Goal: Task Accomplishment & Management: Use online tool/utility

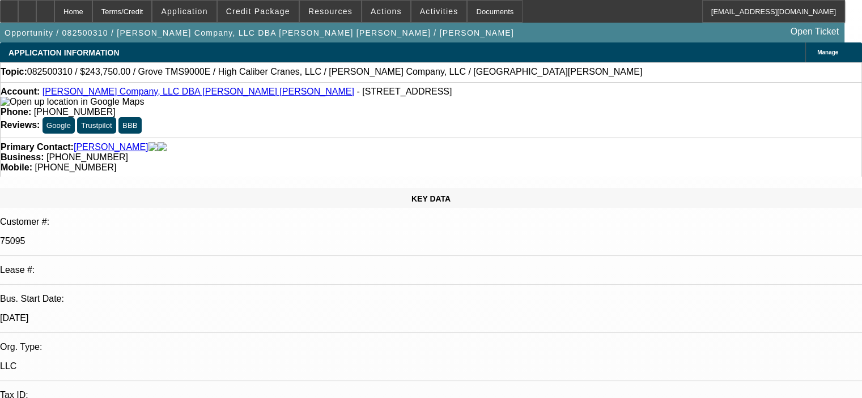
select select "0"
select select "6"
select select "0"
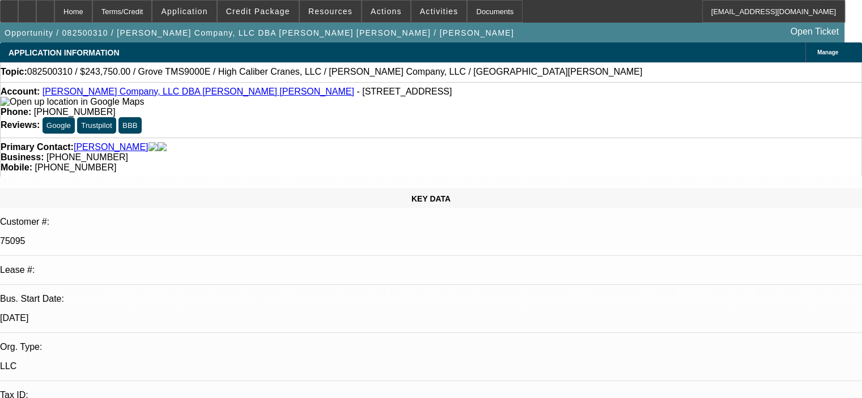
select select "0"
select select "6"
select select "0"
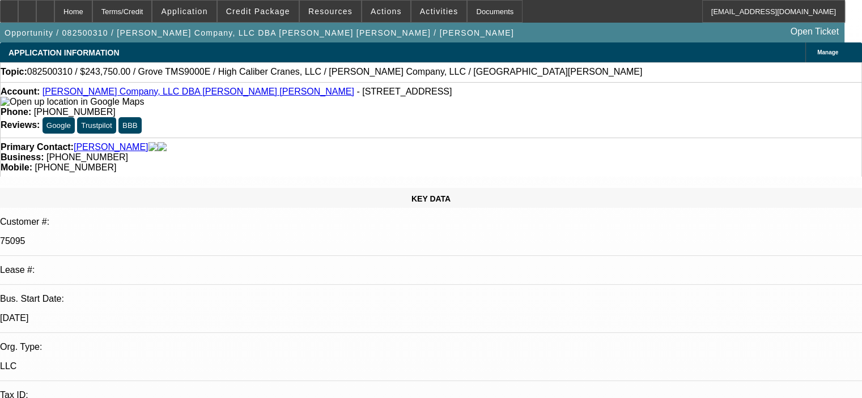
select select "0"
select select "6"
select select "0"
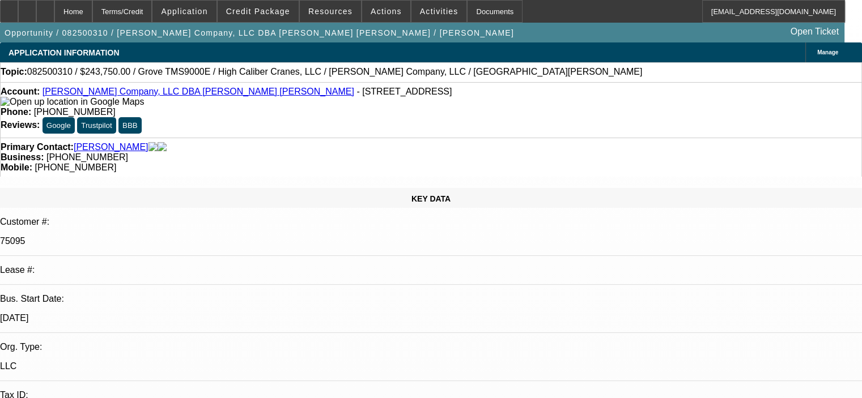
select select "6"
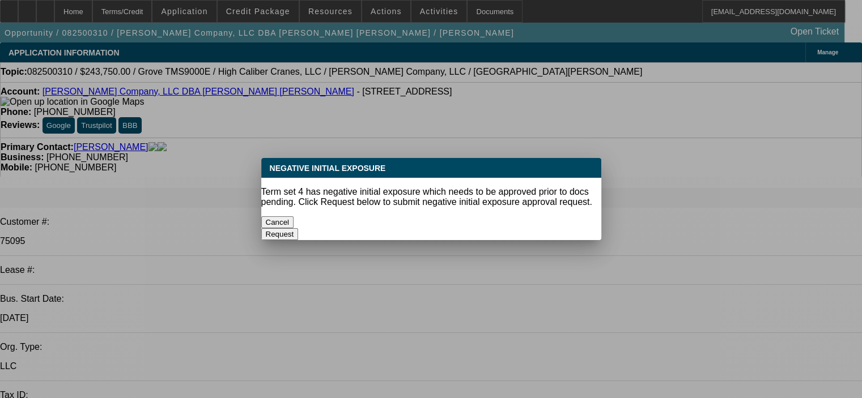
click at [294, 221] on button "Cancel" at bounding box center [277, 222] width 33 height 12
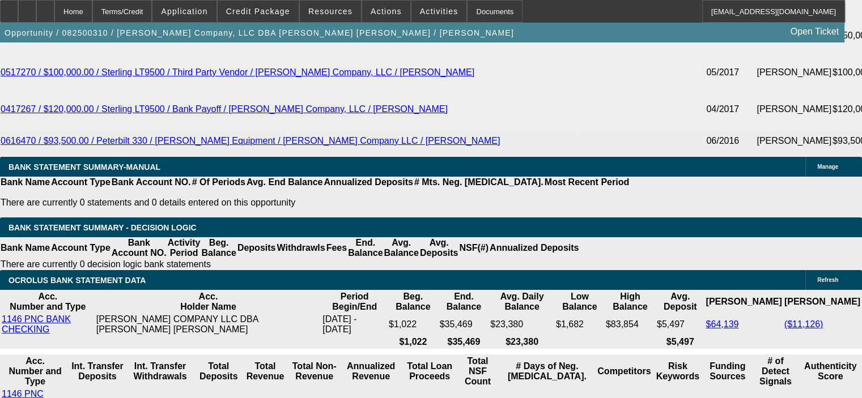
scroll to position [2266, 0]
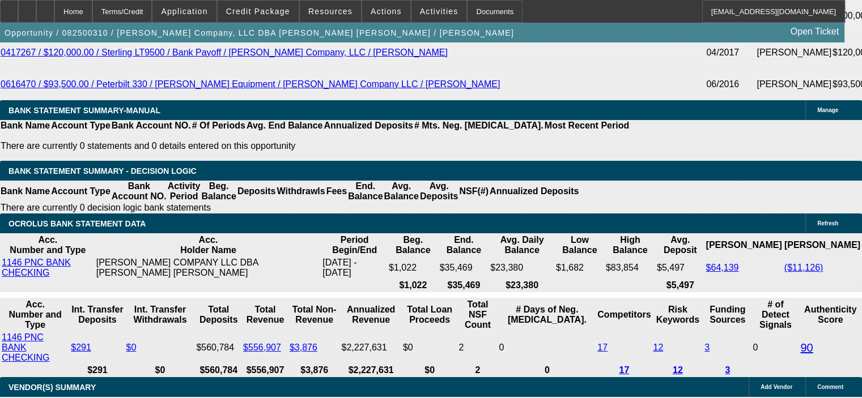
drag, startPoint x: 213, startPoint y: 194, endPoint x: 256, endPoint y: 196, distance: 43.1
type input "9"
type input "UNKNOWN"
type input "$5,059.85"
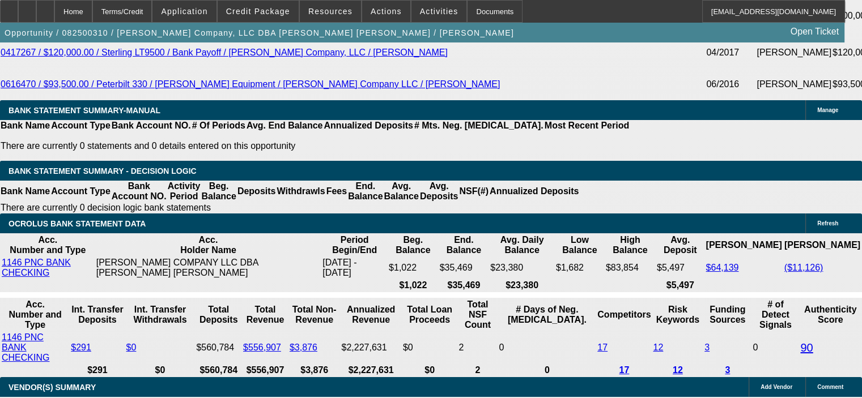
type input "9.9"
type input "$5,166.98"
type input "9.9"
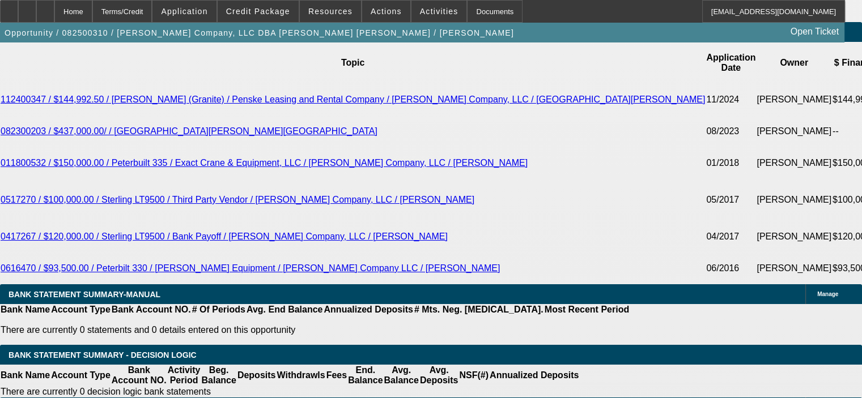
scroll to position [2039, 0]
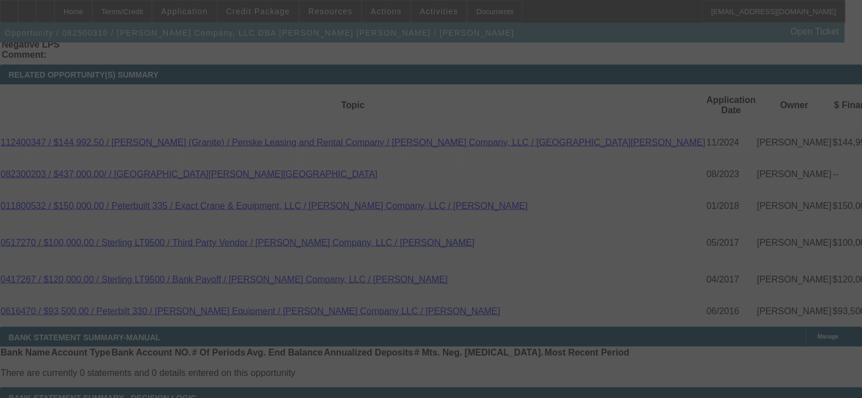
select select "0"
select select "6"
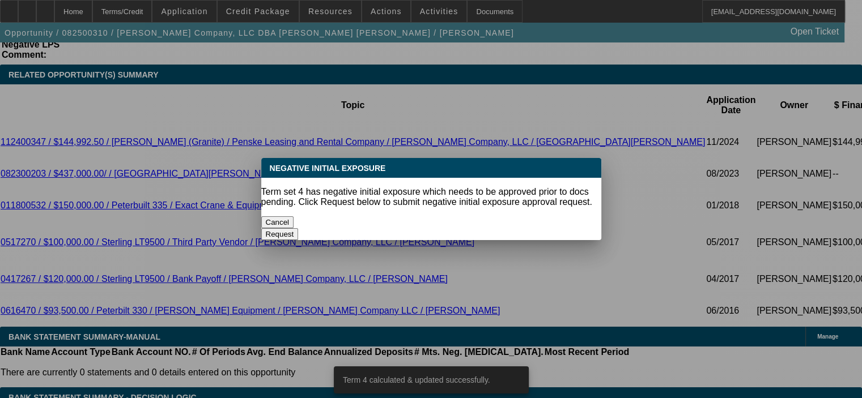
scroll to position [0, 0]
click at [294, 220] on button "Cancel" at bounding box center [277, 222] width 33 height 12
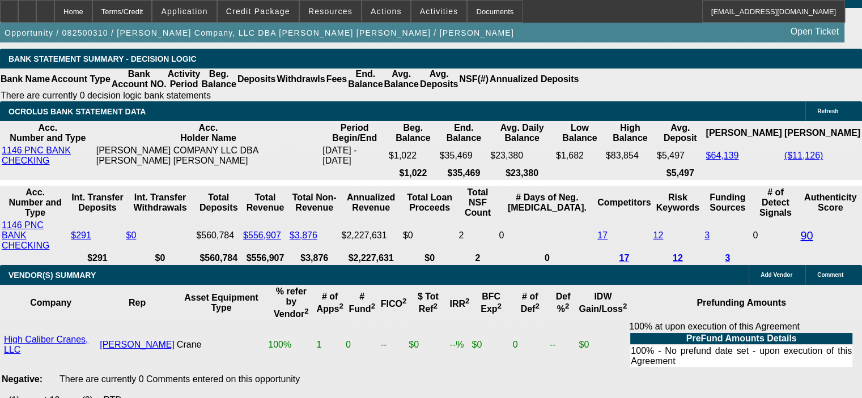
scroll to position [2379, 0]
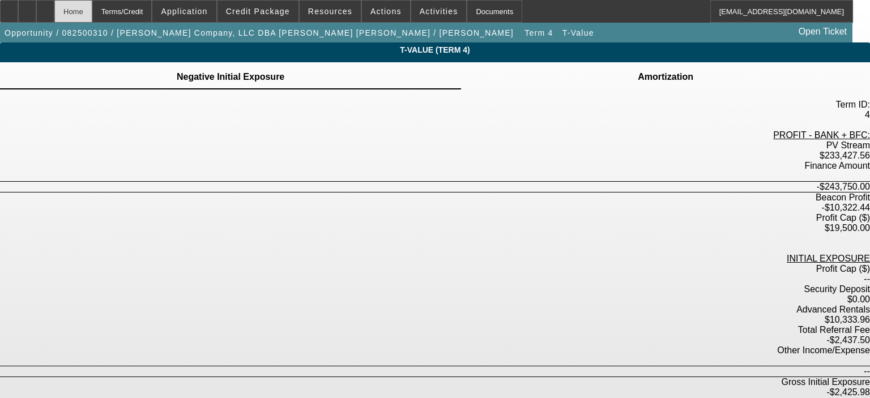
click at [92, 16] on div "Home" at bounding box center [73, 11] width 38 height 23
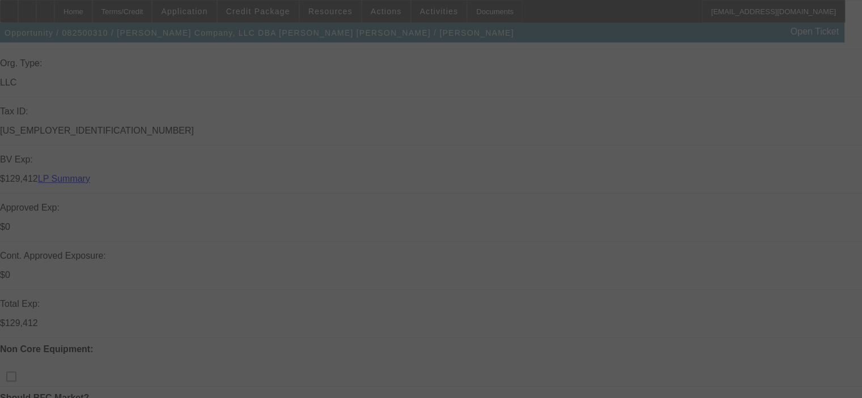
scroll to position [344, 0]
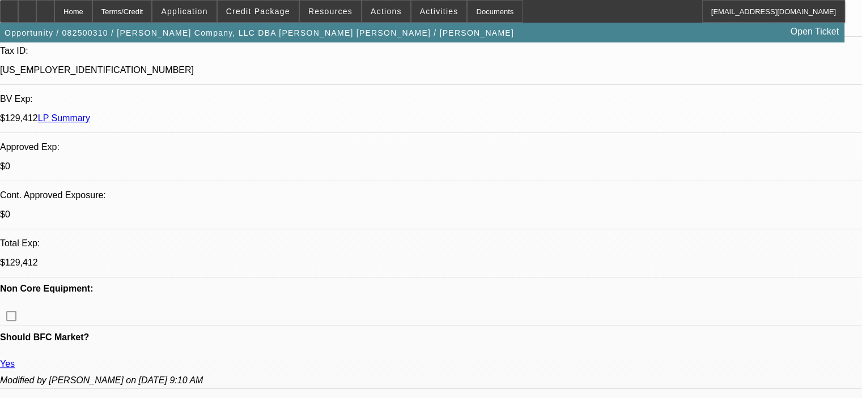
select select "0"
select select "6"
select select "0"
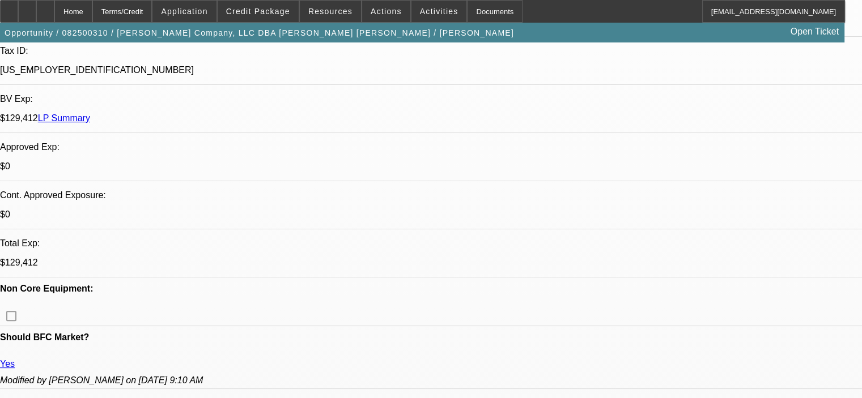
select select "0"
select select "6"
select select "0"
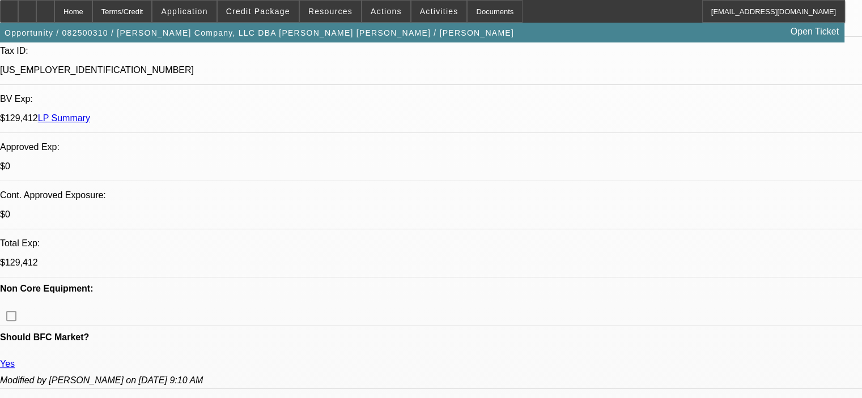
select select "0"
select select "6"
select select "0"
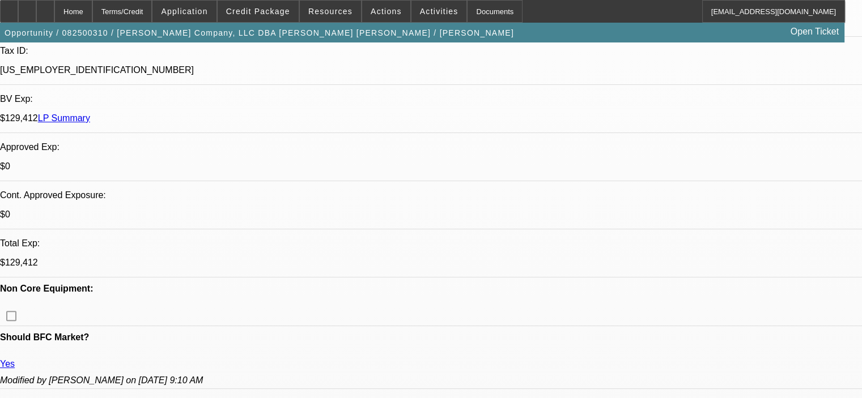
select select "6"
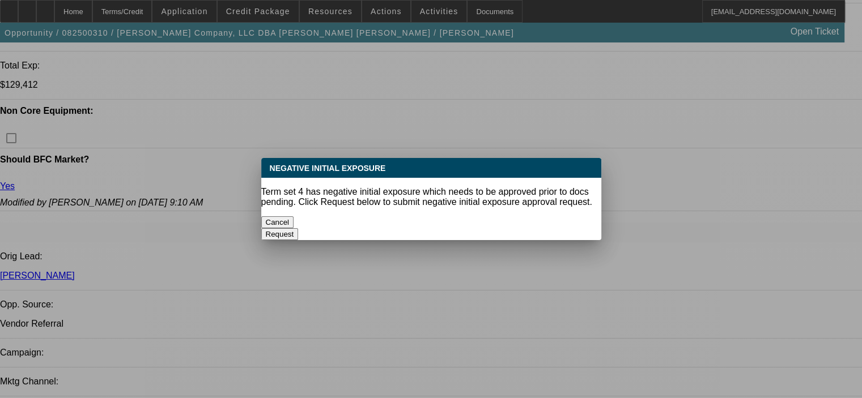
scroll to position [0, 0]
click at [294, 222] on button "Cancel" at bounding box center [277, 222] width 33 height 12
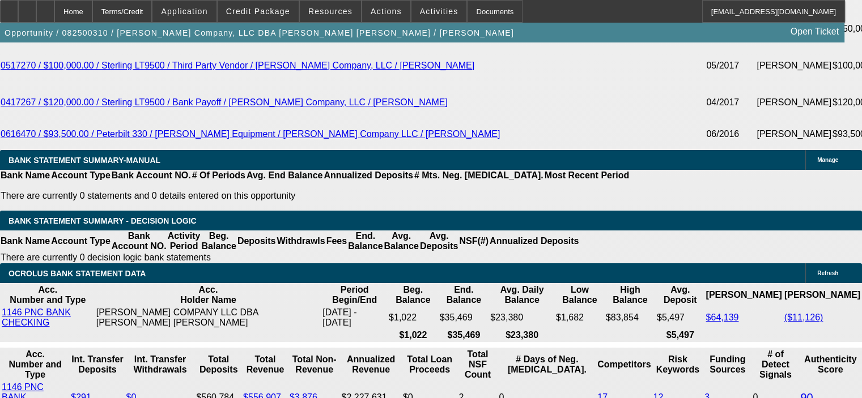
scroll to position [2221, 0]
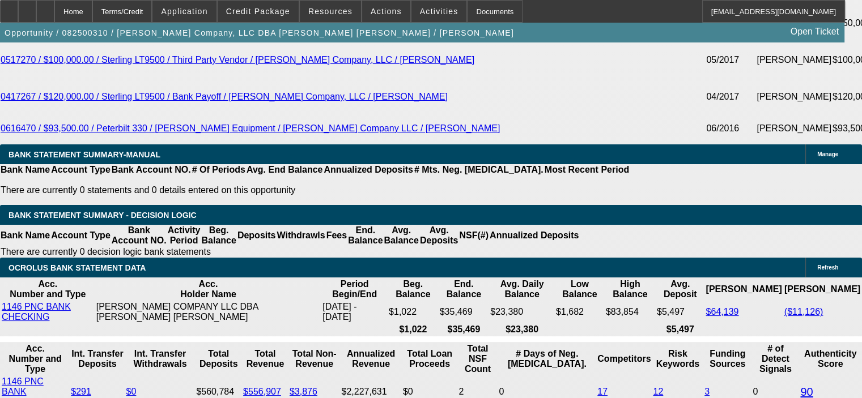
drag, startPoint x: 214, startPoint y: 241, endPoint x: 296, endPoint y: 230, distance: 82.8
type input "UNKNOWN"
type input "10"
type input "$5,178.97"
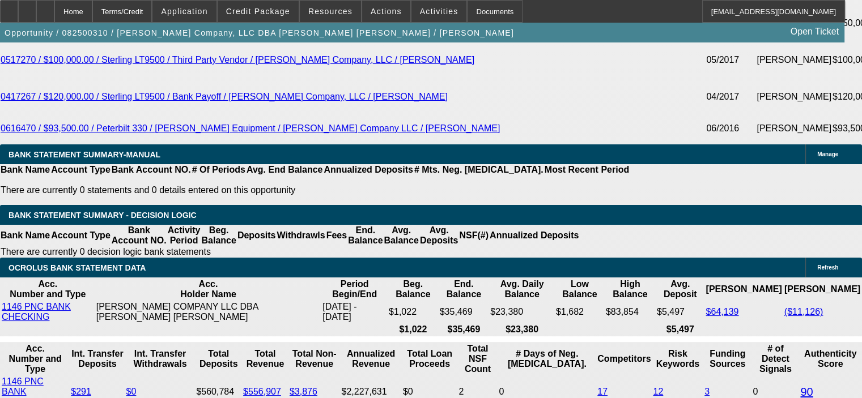
type input "10.9"
type input "$5,287.57"
type input "10.9"
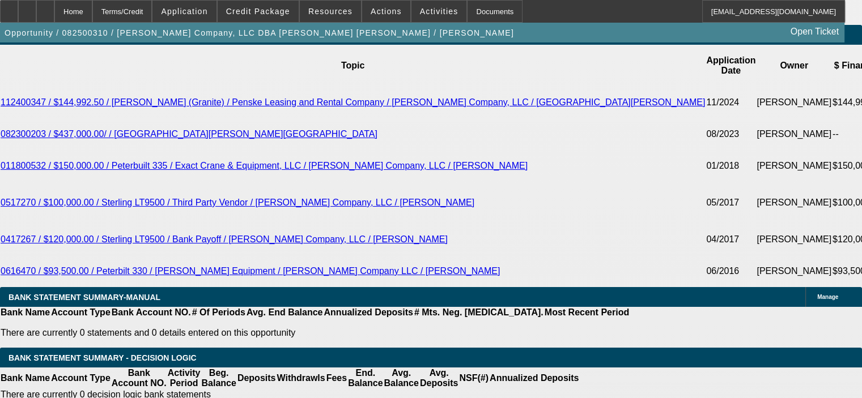
scroll to position [2052, 0]
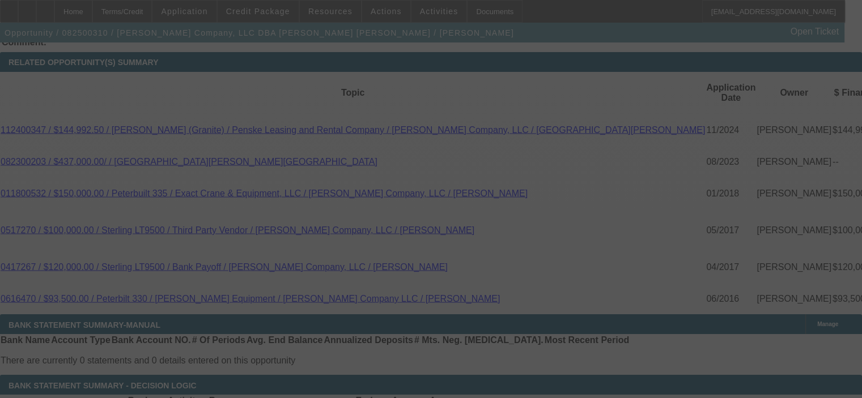
select select "0"
select select "6"
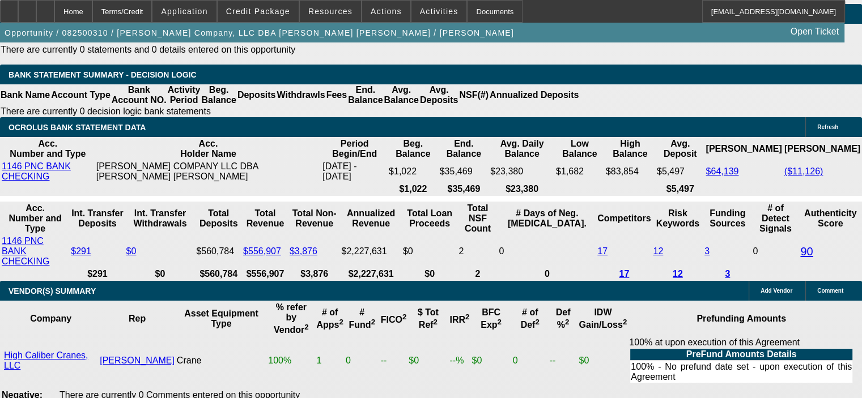
scroll to position [2335, 0]
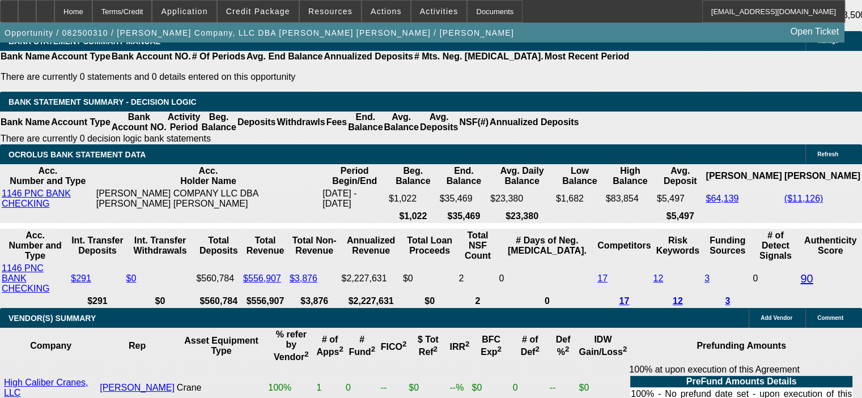
drag, startPoint x: 212, startPoint y: 129, endPoint x: 273, endPoint y: 124, distance: 60.8
type input "1"
type input "UNKNOWN"
type input "11"
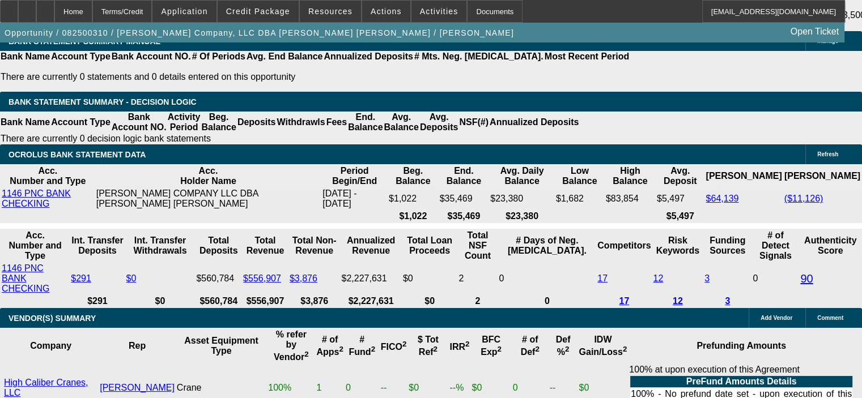
type input "$4,166.60"
type input "11."
type input "$5,299.72"
type input "11.5"
type input "$5,360.70"
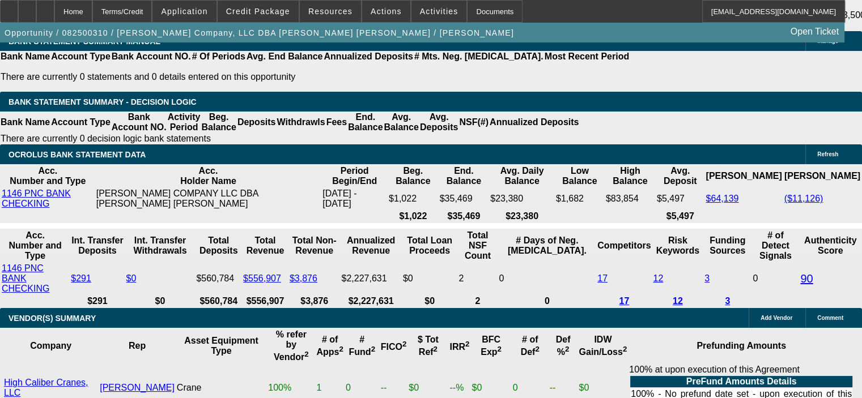
type input "11.5"
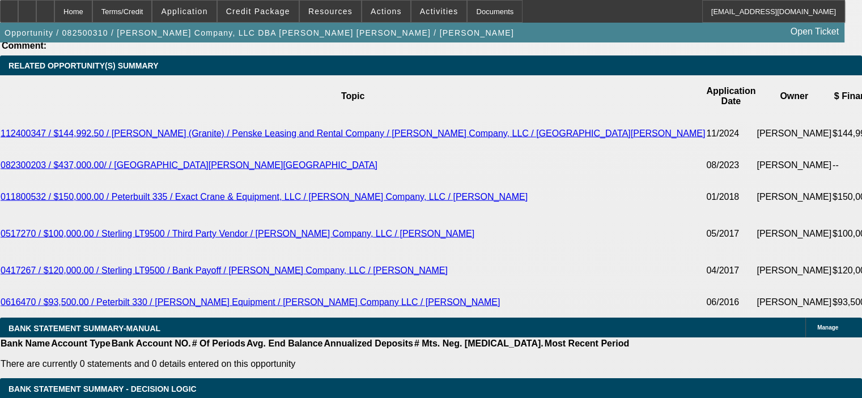
scroll to position [1995, 0]
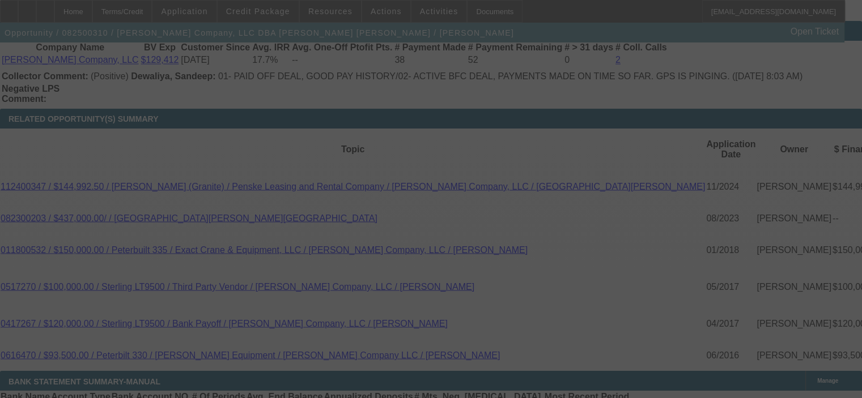
select select "0"
select select "6"
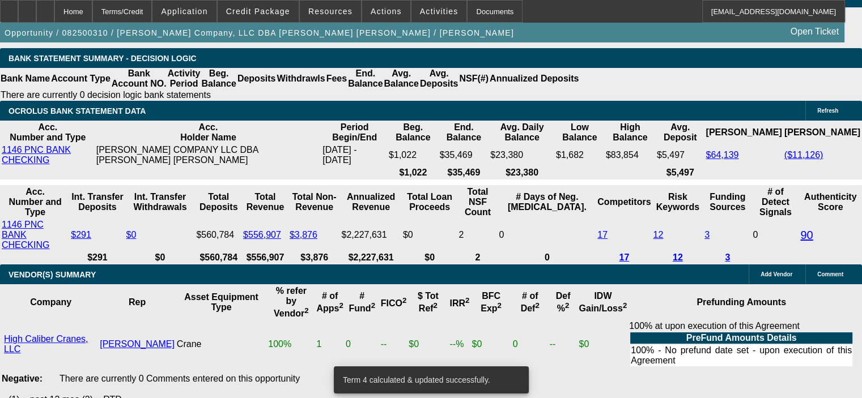
scroll to position [2391, 0]
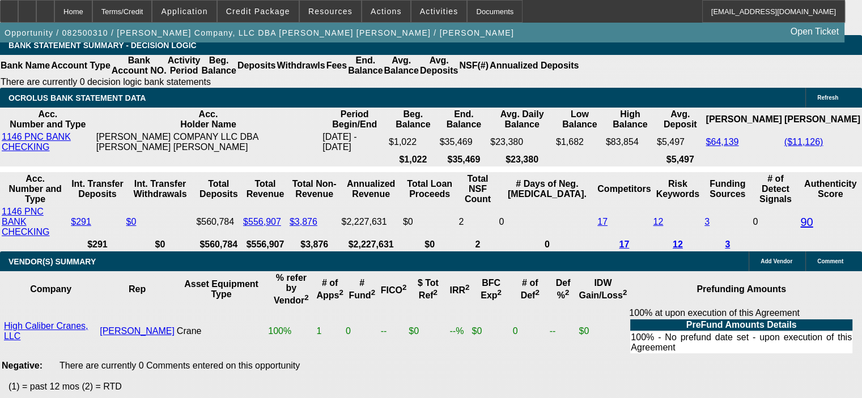
drag, startPoint x: 215, startPoint y: 70, endPoint x: 251, endPoint y: 72, distance: 36.3
type input "11"
type input "UNKNOWN"
type input "11."
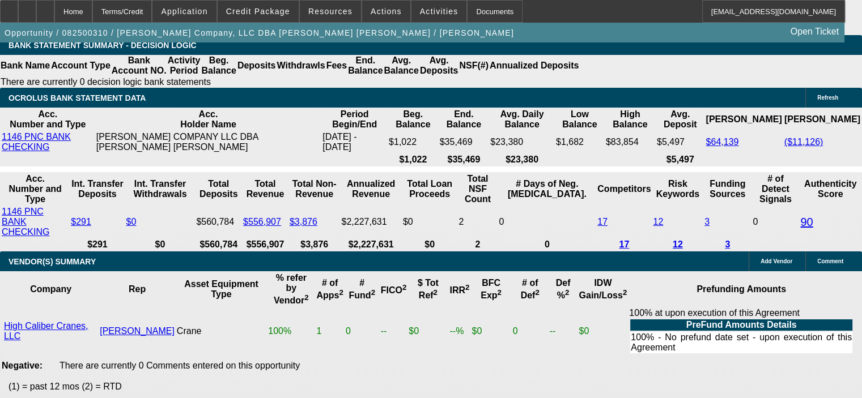
type input "$5,299.72"
type input "11.9"
type input "$5,409.77"
type input "11."
type input "$5,299.72"
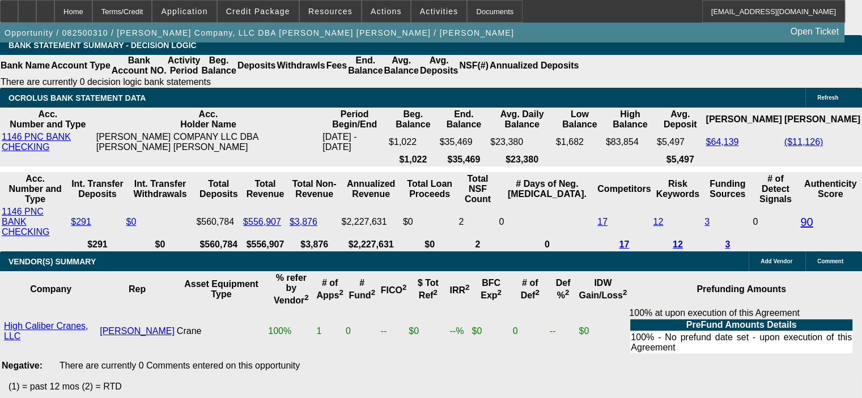
type input "11.7"
type input "$5,385.20"
type input "11.7"
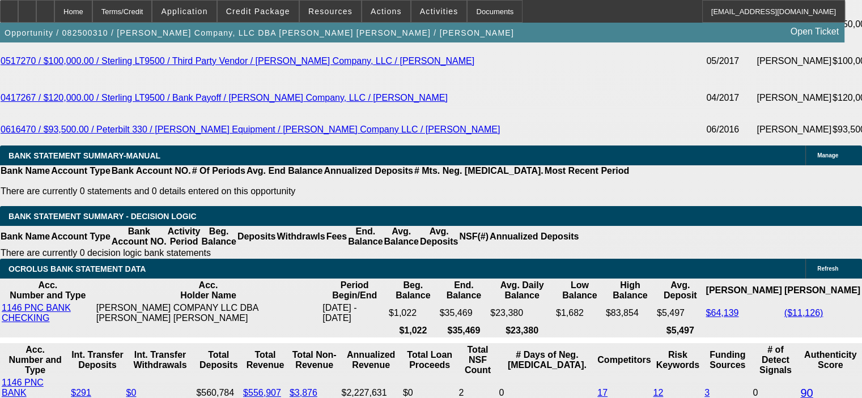
scroll to position [2052, 0]
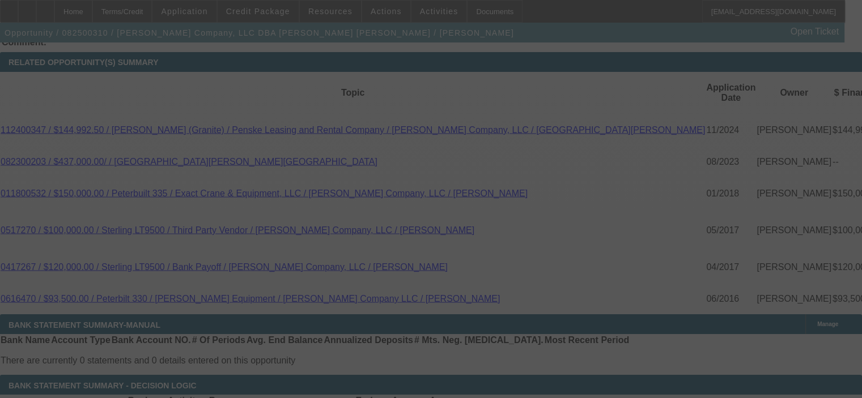
select select "0"
select select "6"
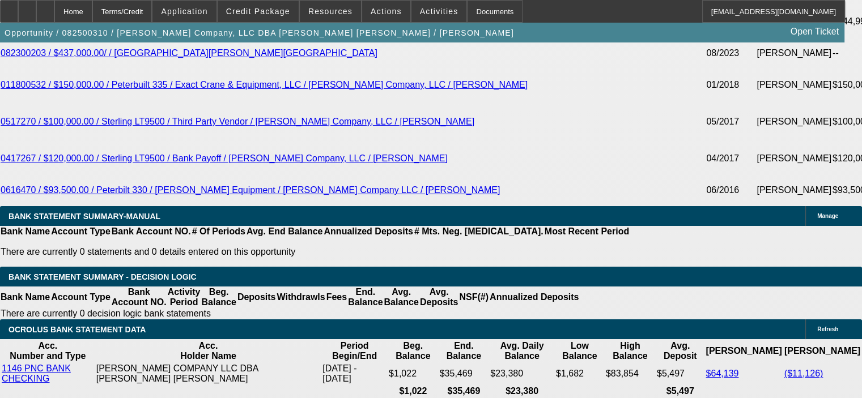
scroll to position [2108, 0]
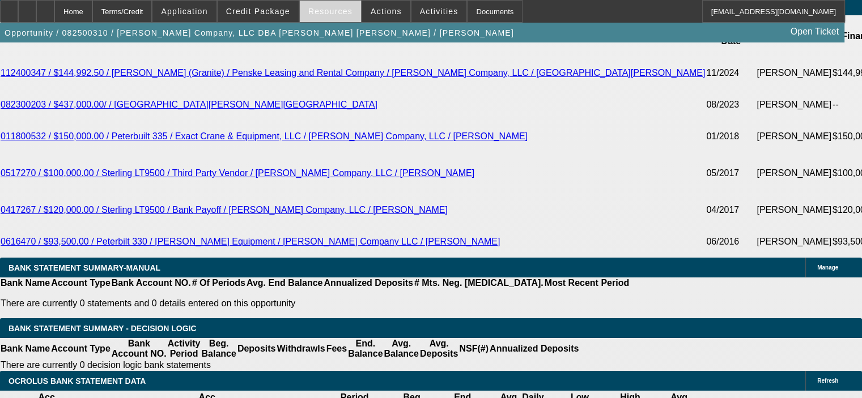
click at [336, 10] on span "Resources" at bounding box center [330, 11] width 44 height 9
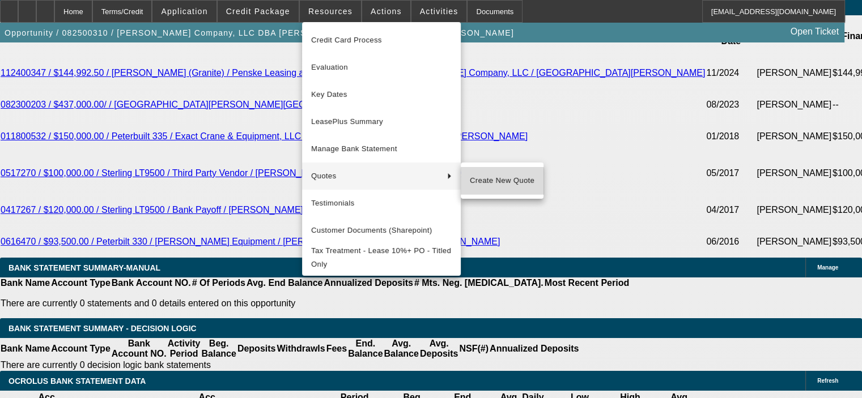
click at [495, 186] on span "Create New Quote" at bounding box center [502, 181] width 65 height 14
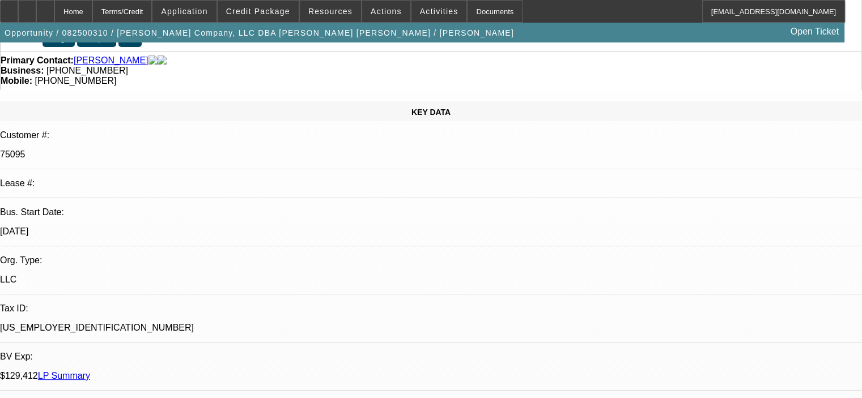
scroll to position [0, 0]
